Goal: Task Accomplishment & Management: Use online tool/utility

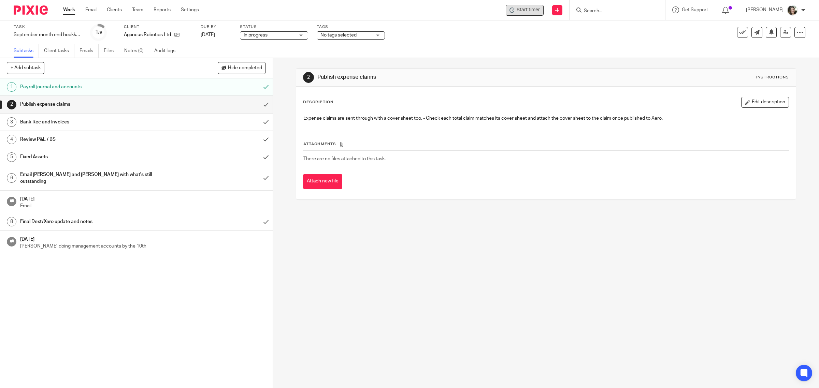
click at [527, 11] on span "Start timer" at bounding box center [528, 9] width 23 height 7
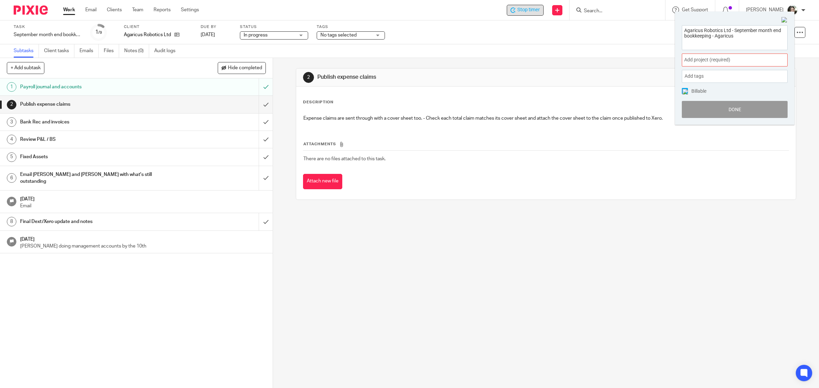
click at [714, 58] on span "Add project (required) :" at bounding box center [727, 59] width 86 height 7
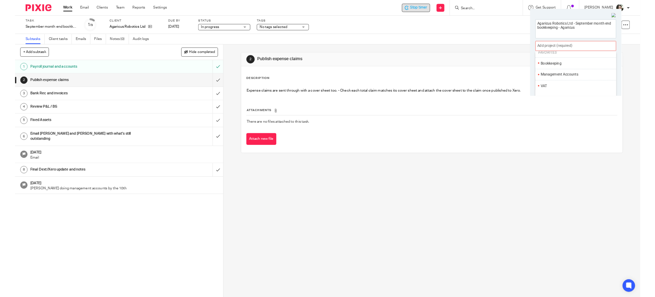
scroll to position [43, 0]
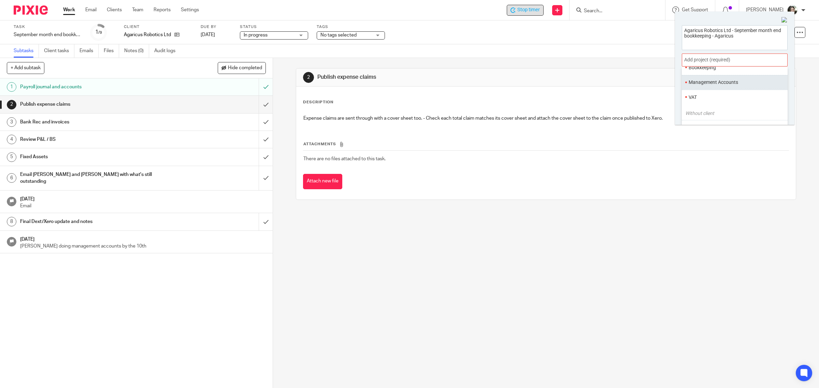
click at [709, 84] on li "Management Accounts" at bounding box center [733, 82] width 89 height 7
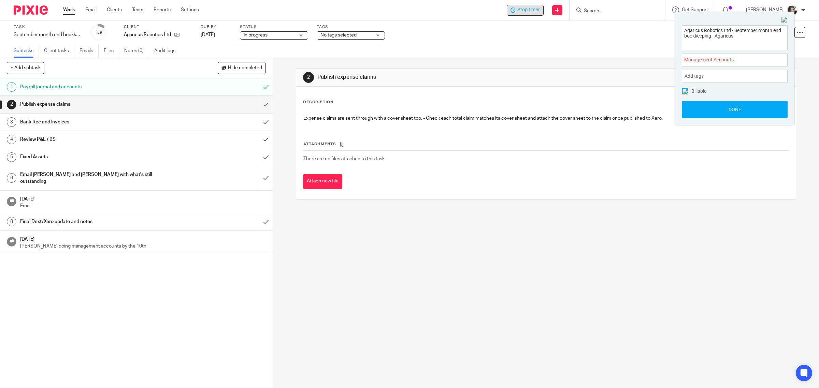
click at [685, 91] on img at bounding box center [684, 91] width 5 height 5
click at [729, 109] on button "Done" at bounding box center [735, 109] width 106 height 17
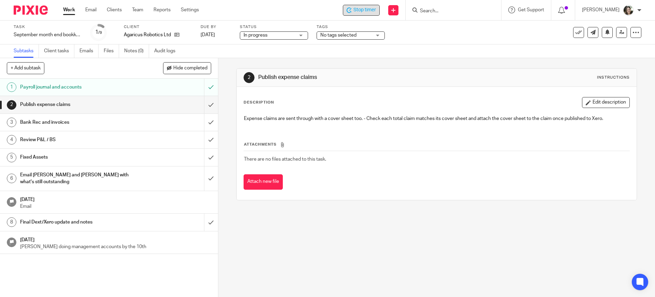
click at [61, 175] on h1 "Email Kim and Bashir with what's still outstanding" at bounding box center [79, 178] width 118 height 17
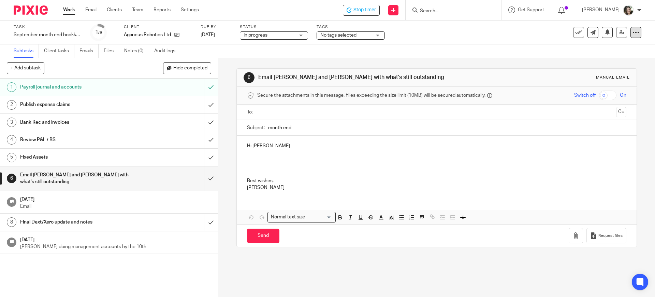
click at [633, 33] on icon at bounding box center [636, 32] width 7 height 7
click at [605, 57] on link "Advanced task editor" at bounding box center [608, 59] width 45 height 5
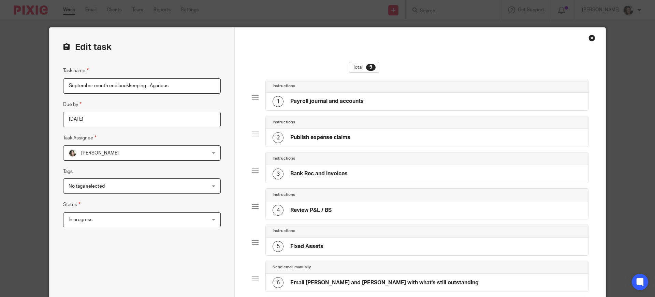
click at [339, 280] on h4 "Email Kim and Bashir with what's still outstanding" at bounding box center [384, 282] width 188 height 7
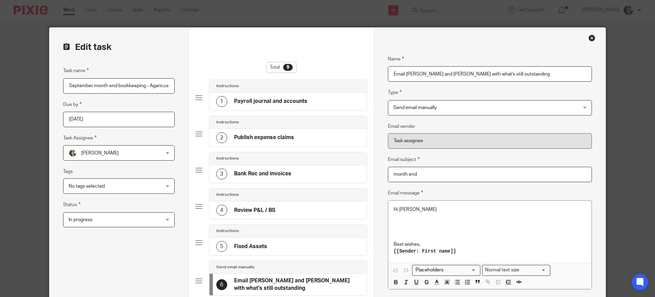
click at [403, 73] on input "Email Kim and Bashir with what's still outstanding" at bounding box center [490, 73] width 204 height 15
click at [420, 71] on input "Email Kim and Bashir with what's still outstanding" at bounding box center [490, 73] width 204 height 15
click at [428, 74] on input "Email Kim, Bashir with what's still outstanding" at bounding box center [490, 73] width 204 height 15
drag, startPoint x: 464, startPoint y: 72, endPoint x: 553, endPoint y: 56, distance: 90.8
click at [558, 71] on input "Email Kim, Bashir and James with what's still outstanding" at bounding box center [490, 73] width 204 height 15
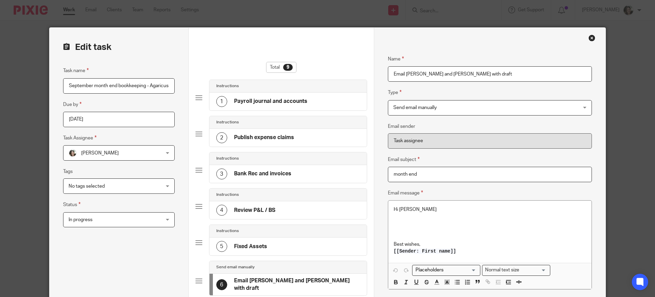
scroll to position [128, 0]
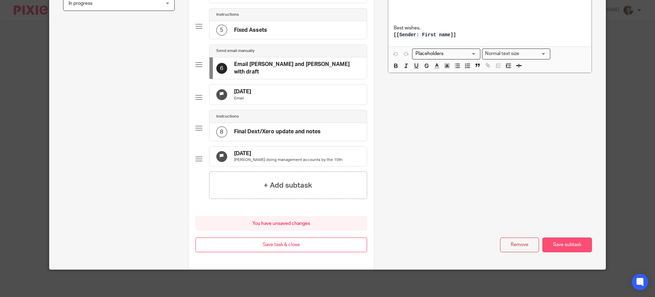
type input "Email Kim, Bashir and James with draft"
click at [558, 242] on button "Save subtask" at bounding box center [567, 244] width 49 height 15
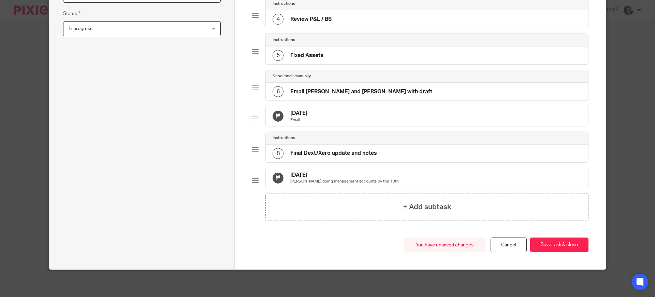
scroll to position [202, 0]
click at [560, 244] on button "Save task & close" at bounding box center [559, 244] width 58 height 15
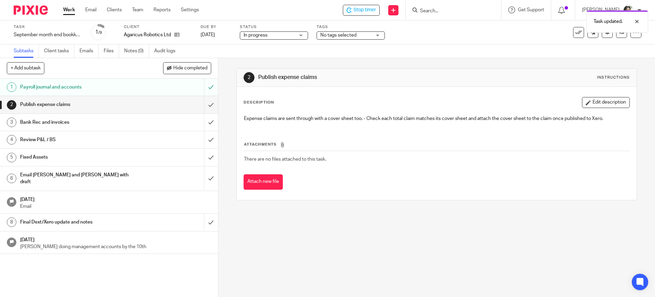
click at [75, 176] on h1 "Email [PERSON_NAME] and [PERSON_NAME] with draft" at bounding box center [79, 178] width 118 height 17
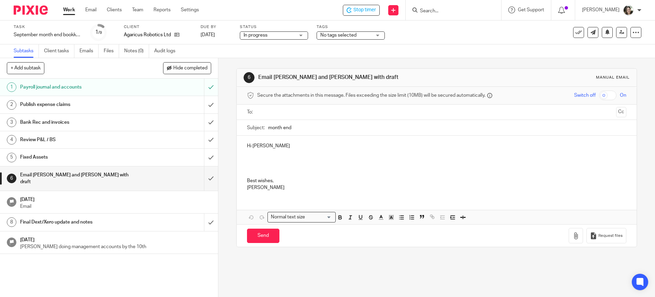
click at [310, 157] on p at bounding box center [436, 163] width 379 height 28
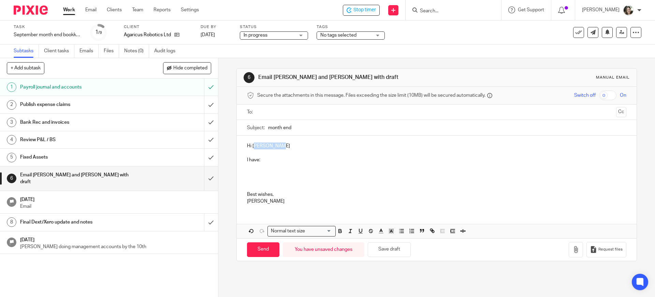
drag, startPoint x: 252, startPoint y: 146, endPoint x: 276, endPoint y: 145, distance: 24.2
click at [276, 145] on p "Hi [PERSON_NAME]" at bounding box center [436, 145] width 379 height 7
click at [269, 150] on p "I have:" at bounding box center [436, 156] width 379 height 14
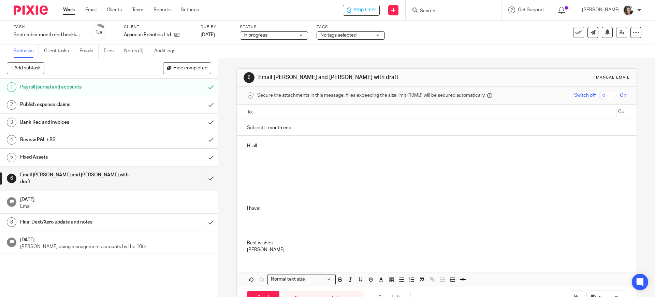
click at [254, 174] on p at bounding box center [436, 173] width 379 height 7
click at [414, 170] on p "Put in temporary journal for R&D tax credit that disappeared last month" at bounding box center [436, 173] width 379 height 7
drag, startPoint x: 430, startPoint y: 171, endPoint x: 238, endPoint y: 174, distance: 191.4
click at [238, 174] on div "Hi all Put in temporary journal for R&D tax credit that disappeared last month …" at bounding box center [437, 196] width 400 height 123
click at [339, 277] on icon "button" at bounding box center [340, 279] width 6 height 6
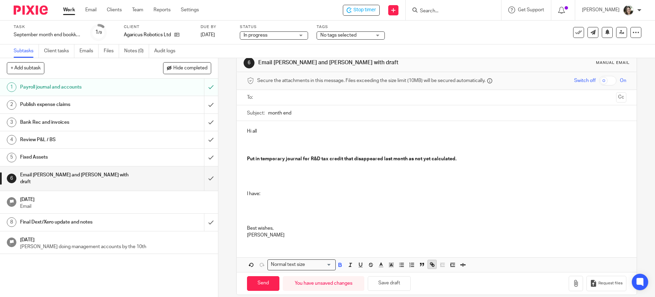
scroll to position [23, 0]
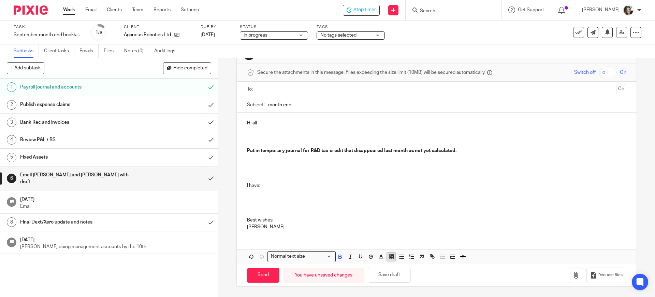
click at [390, 256] on polyline "button" at bounding box center [391, 256] width 2 height 3
click at [395, 264] on li "color:#FCDC00" at bounding box center [396, 265] width 5 height 5
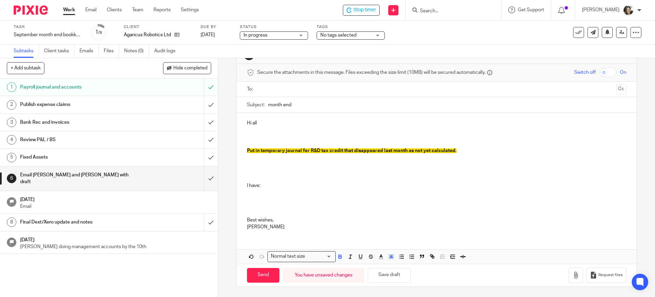
click at [367, 203] on p at bounding box center [436, 206] width 379 height 21
click at [464, 148] on p "Put in temporary journal for R&D tax credit that disappeared last month as not …" at bounding box center [436, 150] width 379 height 7
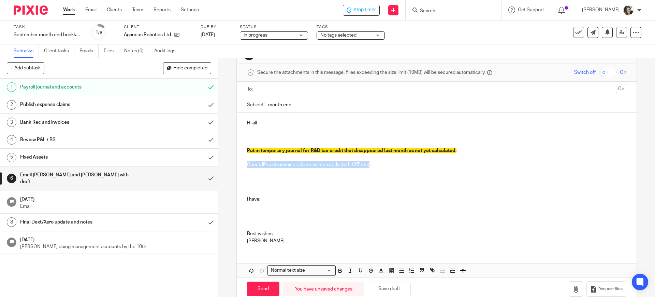
drag, startPoint x: 370, startPoint y: 164, endPoint x: 237, endPoint y: 166, distance: 133.1
click at [237, 166] on div "Hi all Put in temporary journal for R&D tax credit that disappeared last month …" at bounding box center [437, 181] width 400 height 136
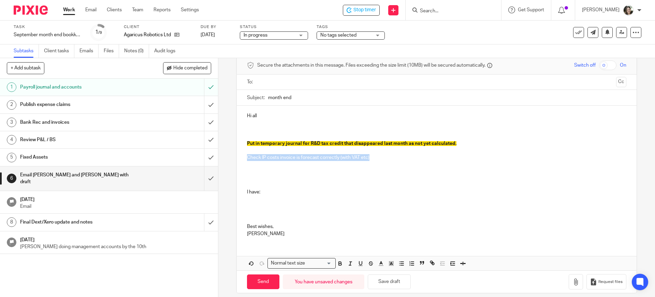
scroll to position [37, 0]
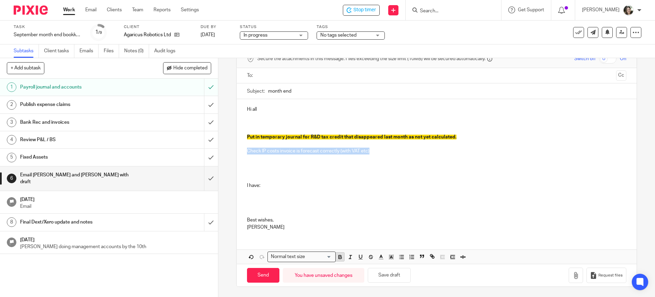
click at [339, 257] on icon "button" at bounding box center [340, 258] width 3 height 2
click at [390, 257] on line "button" at bounding box center [391, 257] width 2 height 0
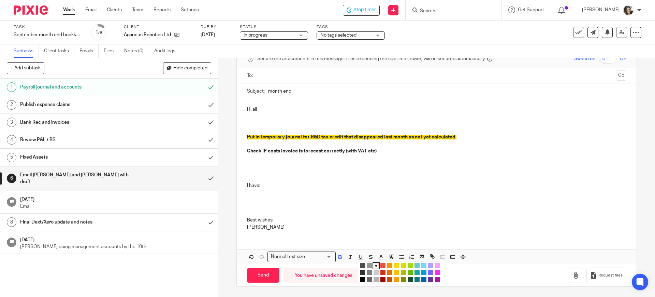
click at [394, 264] on li "color:#FCDC00" at bounding box center [396, 265] width 5 height 5
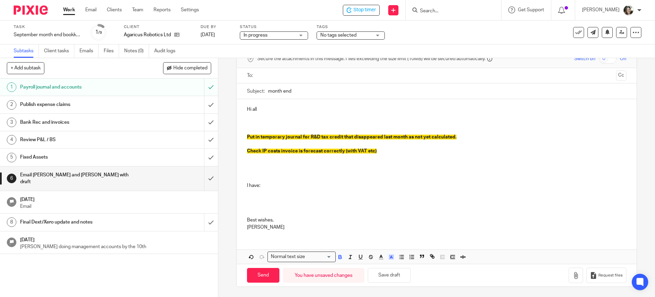
click at [362, 189] on p at bounding box center [436, 192] width 379 height 7
click at [270, 168] on p at bounding box center [436, 171] width 379 height 7
click at [307, 135] on span "Put in temporary journal for R&D tax credit that disappeared last month as not …" at bounding box center [352, 136] width 210 height 5
click at [476, 135] on p "Put in temporary journal for £35k R&D tax credit that disappeared last month as…" at bounding box center [436, 136] width 379 height 7
click at [471, 138] on span "Put in temporary journal for £35k R&D tax credit that disappeared last month as…" at bounding box center [386, 136] width 278 height 5
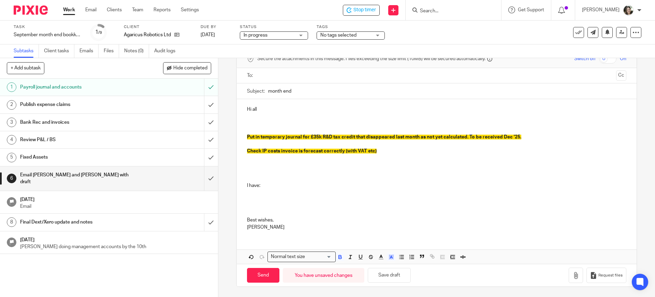
click at [449, 159] on p at bounding box center [436, 157] width 379 height 7
click at [391, 278] on button "Save draft" at bounding box center [389, 275] width 43 height 15
click at [254, 196] on p at bounding box center [436, 206] width 379 height 21
click at [384, 200] on p "Turned the VAT off for subcontractors in the forecast. (Currently" at bounding box center [436, 206] width 379 height 21
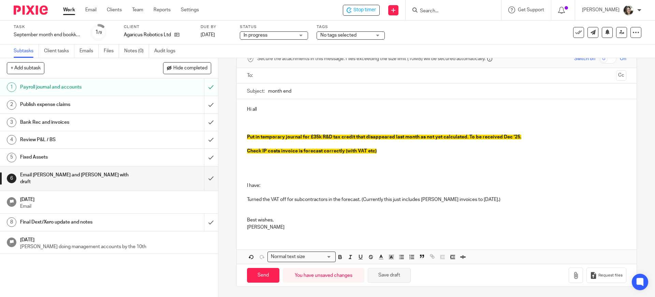
click at [390, 272] on button "Save draft" at bounding box center [389, 275] width 43 height 15
click at [531, 199] on p "Turned the VAT off for subcontractors in the forecast. (Currently this just inc…" at bounding box center [436, 206] width 379 height 21
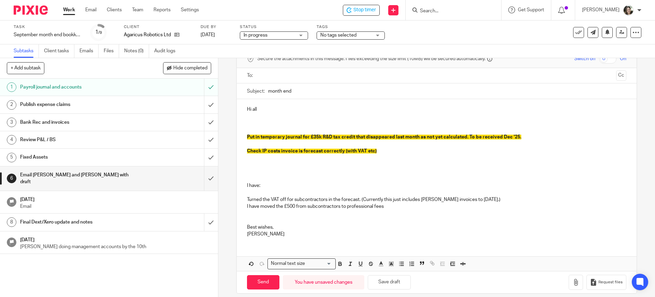
click at [401, 205] on p "I have moved the £500 from subcontractors to professional fees" at bounding box center [436, 213] width 379 height 21
click at [293, 205] on p "I have moved the £500 from subcontractors to professional fees." at bounding box center [436, 213] width 379 height 21
click at [451, 206] on p "I have moved the £500 forecast for [PERSON_NAME] ([PERSON_NAME]) from subcontra…" at bounding box center [436, 213] width 379 height 21
click at [263, 205] on p "I have moved the £500 forecast for [PERSON_NAME] ([PERSON_NAME]) from subcontra…" at bounding box center [436, 213] width 379 height 21
click at [298, 219] on p "Moved the £500 forecast for [PERSON_NAME] ([PERSON_NAME]) from subcontractors t…" at bounding box center [436, 213] width 379 height 21
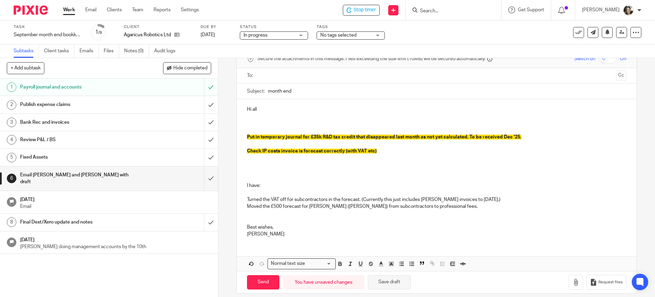
click at [384, 283] on button "Save draft" at bounding box center [389, 282] width 43 height 15
click at [435, 206] on p "Moved the £500 forecast for [PERSON_NAME] ([PERSON_NAME]) from subcontractors t…" at bounding box center [436, 213] width 379 height 21
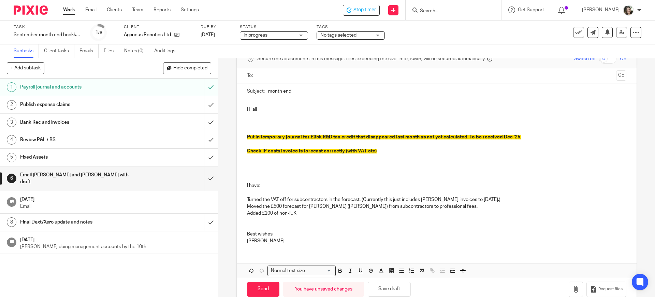
click at [270, 213] on p "Added £200 of non-IUK" at bounding box center [436, 220] width 379 height 21
click at [316, 212] on p "Added £200/month of non-IUK" at bounding box center [436, 220] width 379 height 21
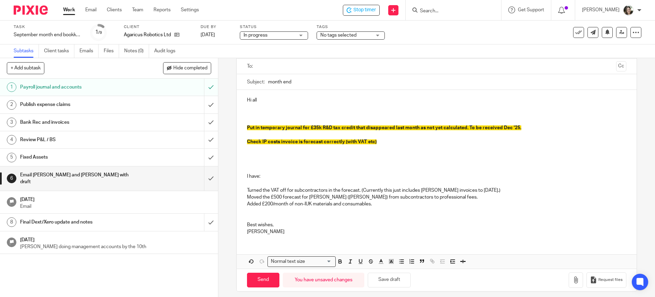
scroll to position [51, 0]
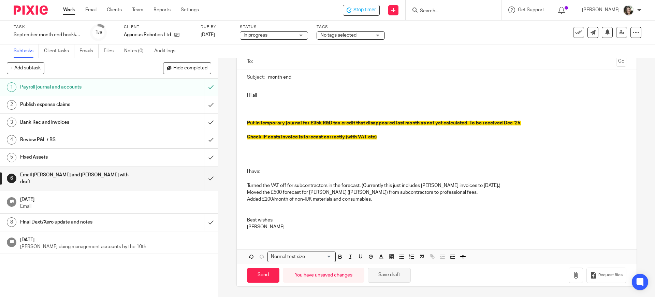
click at [392, 273] on button "Save draft" at bounding box center [389, 275] width 43 height 15
click at [262, 146] on p at bounding box center [436, 143] width 379 height 7
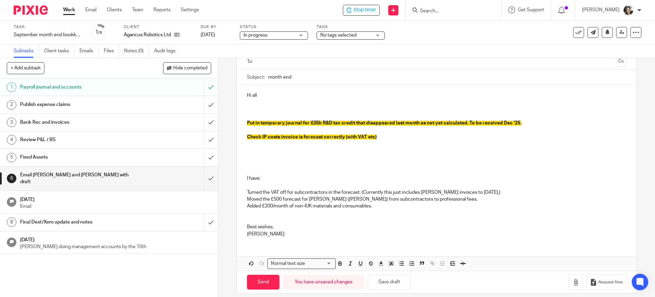
click at [383, 205] on p "Added £200/month of non-IUK materials and consumables." at bounding box center [436, 212] width 379 height 21
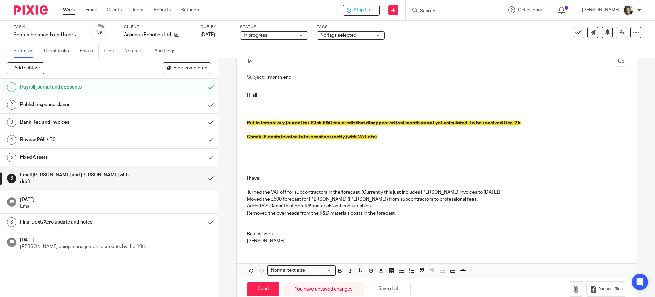
click at [300, 163] on p at bounding box center [436, 164] width 379 height 7
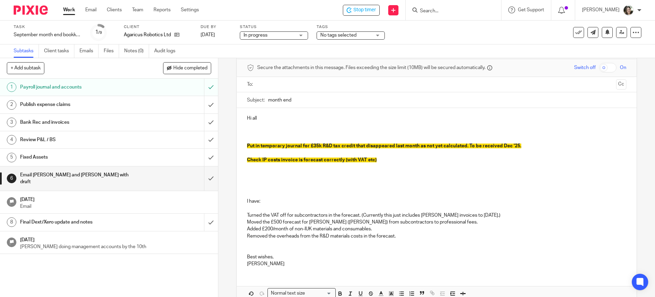
scroll to position [43, 0]
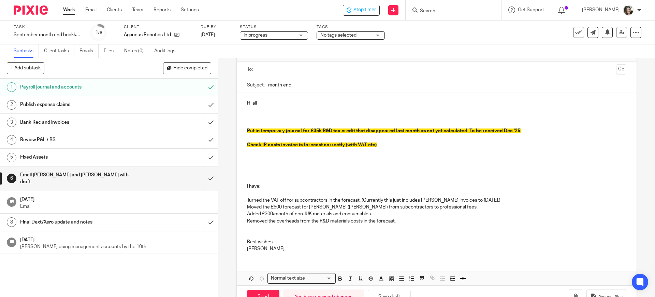
click at [254, 190] on p at bounding box center [436, 193] width 379 height 7
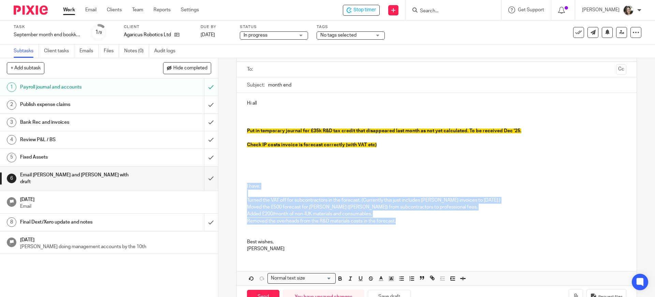
drag, startPoint x: 243, startPoint y: 185, endPoint x: 407, endPoint y: 223, distance: 168.2
click at [407, 223] on div "Hi all Put in temporary journal for £35k R&D tax credit that disappeared last m…" at bounding box center [437, 175] width 400 height 164
copy div "I have: Turned the VAT off for subcontractors in the forecast. (Currently this …"
